Goal: Task Accomplishment & Management: Manage account settings

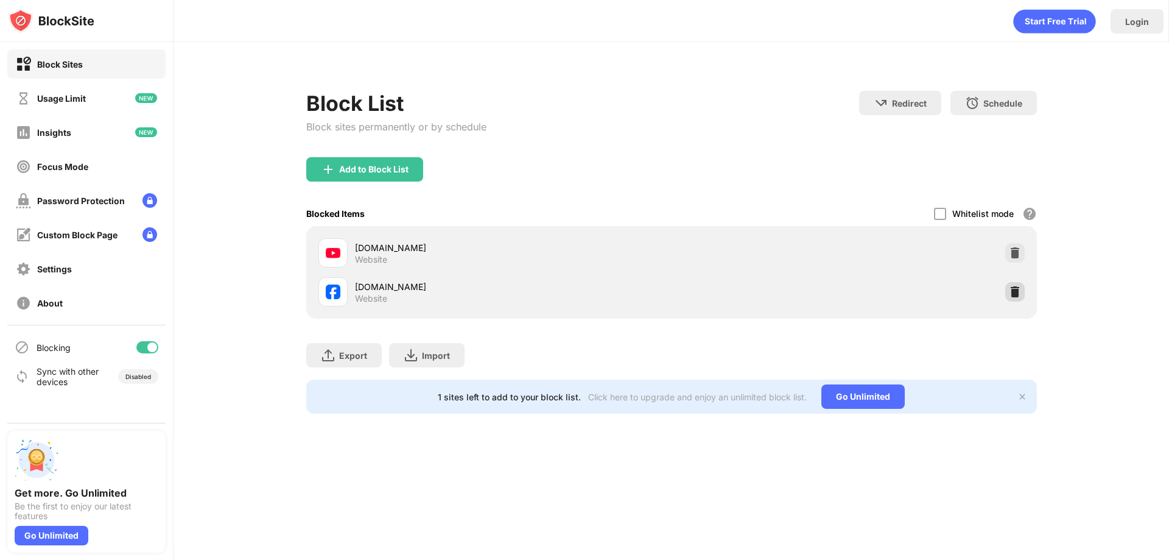
click at [1015, 292] on img at bounding box center [1015, 292] width 12 height 12
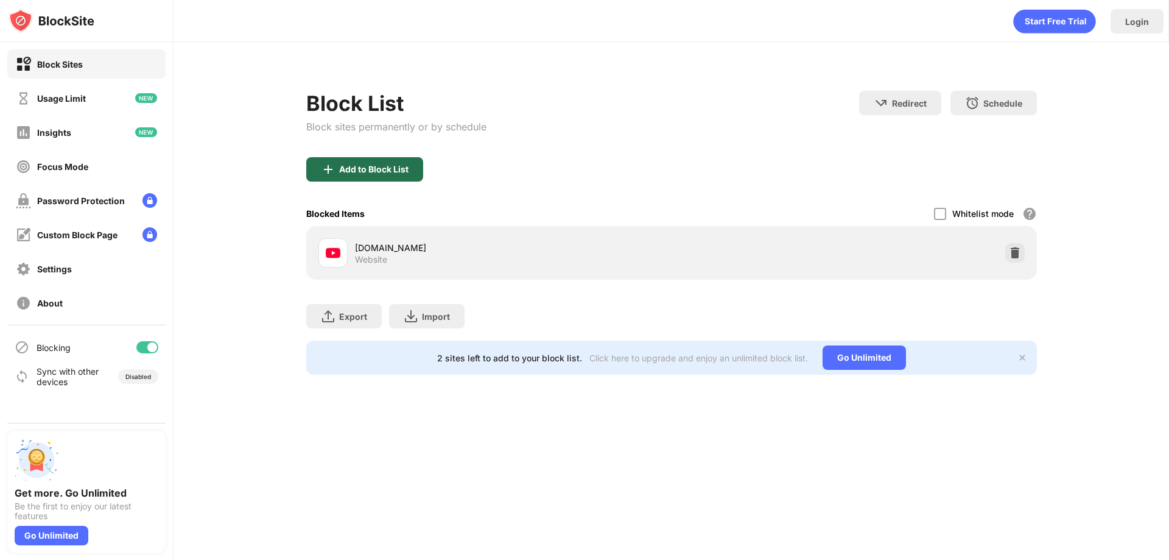
click at [393, 168] on div "Add to Block List" at bounding box center [373, 169] width 69 height 10
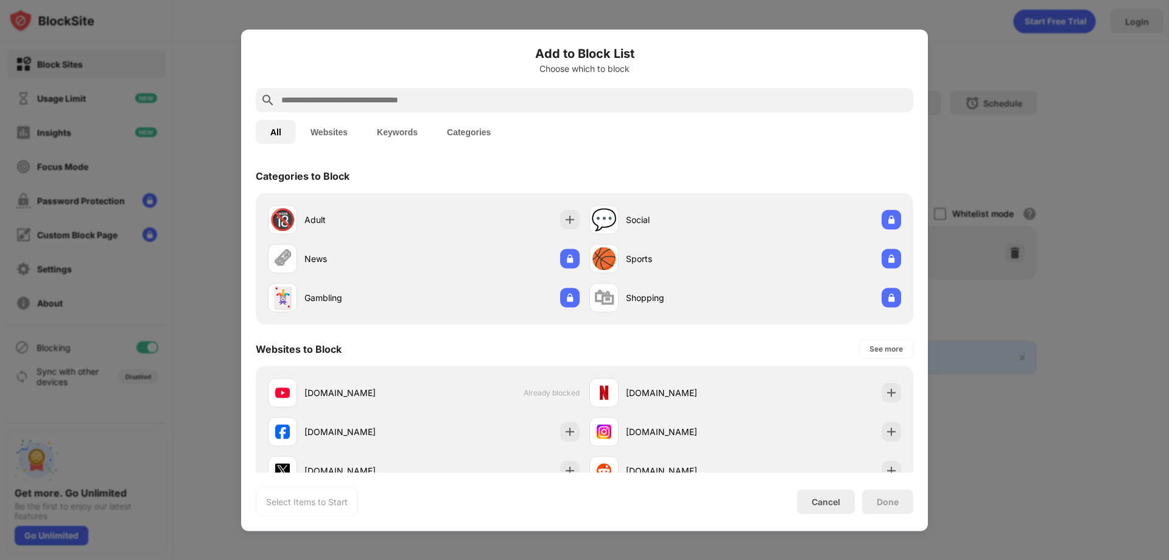
click at [352, 99] on input "text" at bounding box center [594, 100] width 629 height 15
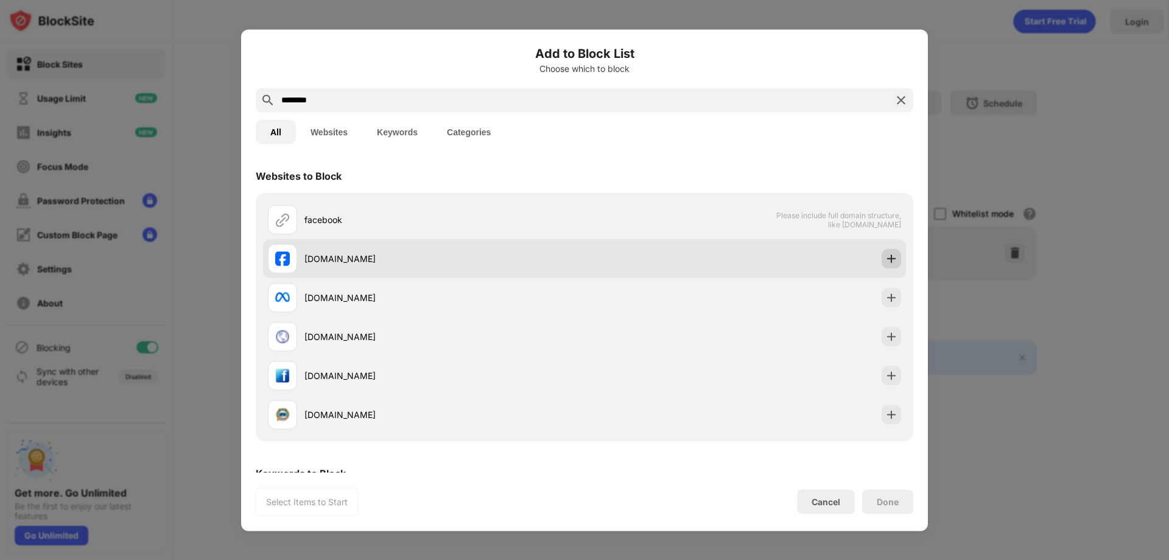
type input "********"
click at [887, 263] on img at bounding box center [892, 258] width 12 height 12
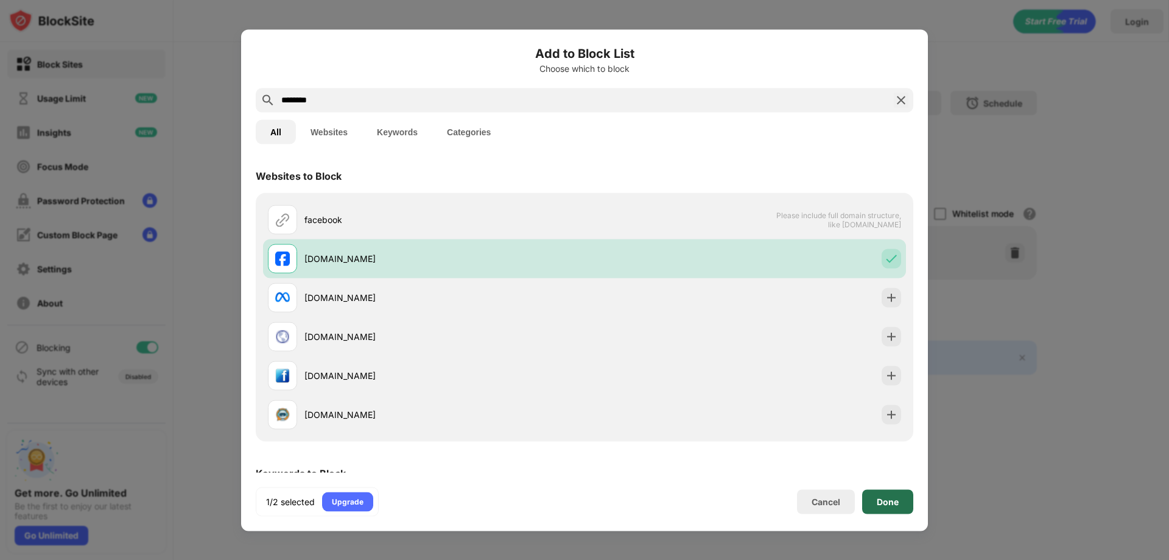
click at [895, 501] on div "Done" at bounding box center [888, 501] width 22 height 10
